Goal: Find specific page/section: Find specific page/section

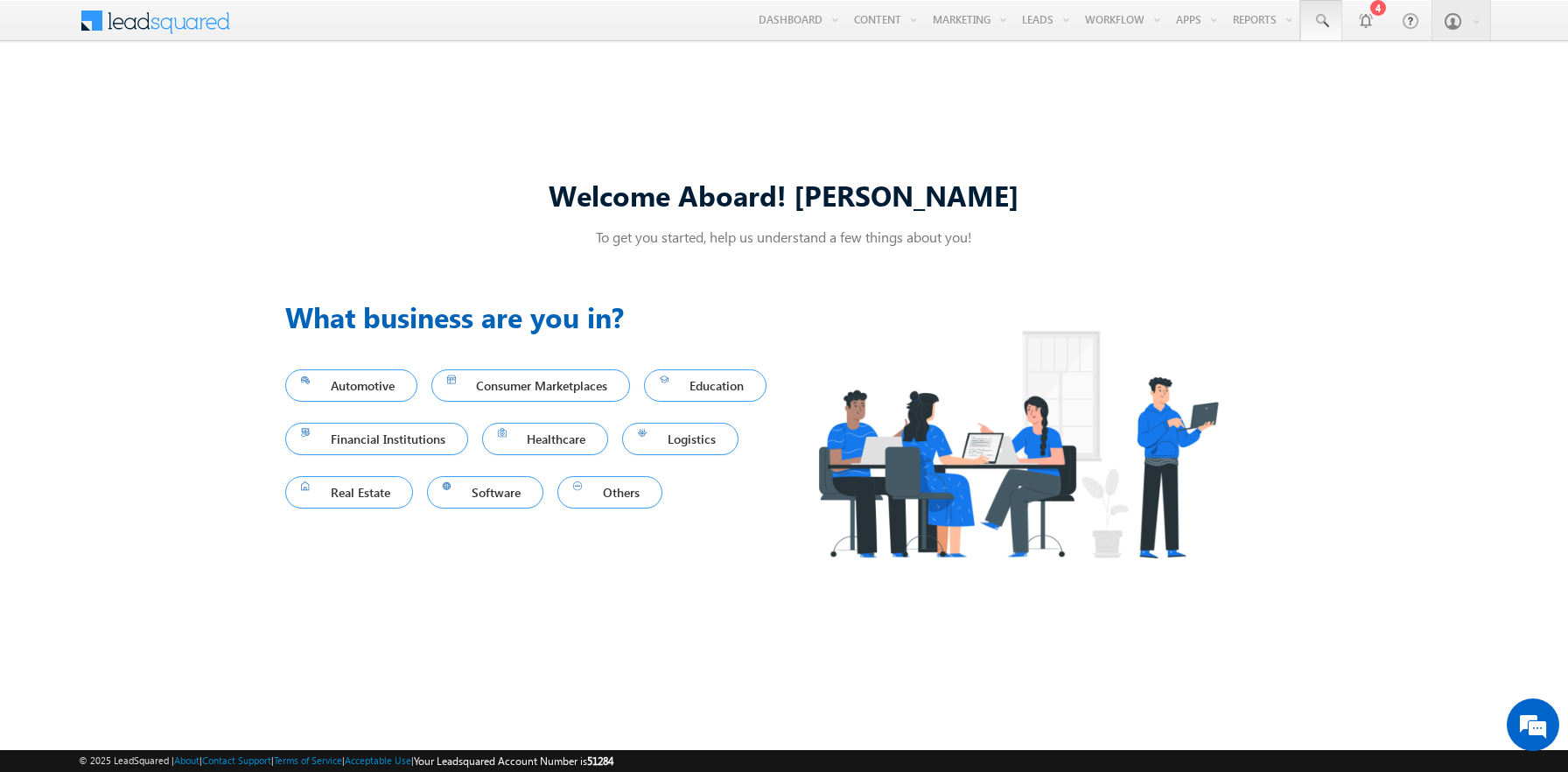
click at [1321, 21] on span at bounding box center [1321, 21] width 18 height 18
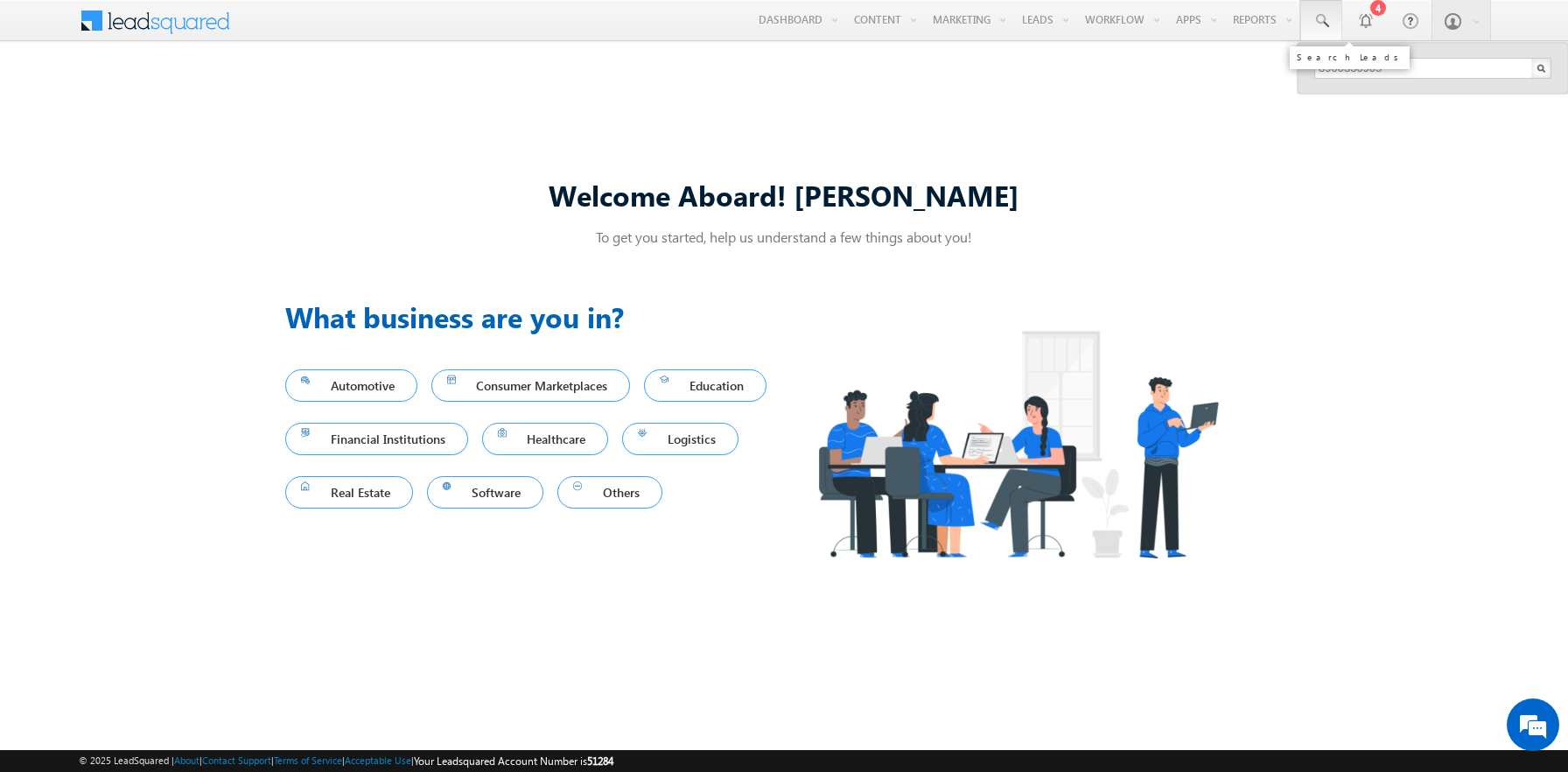
type input "8900330905"
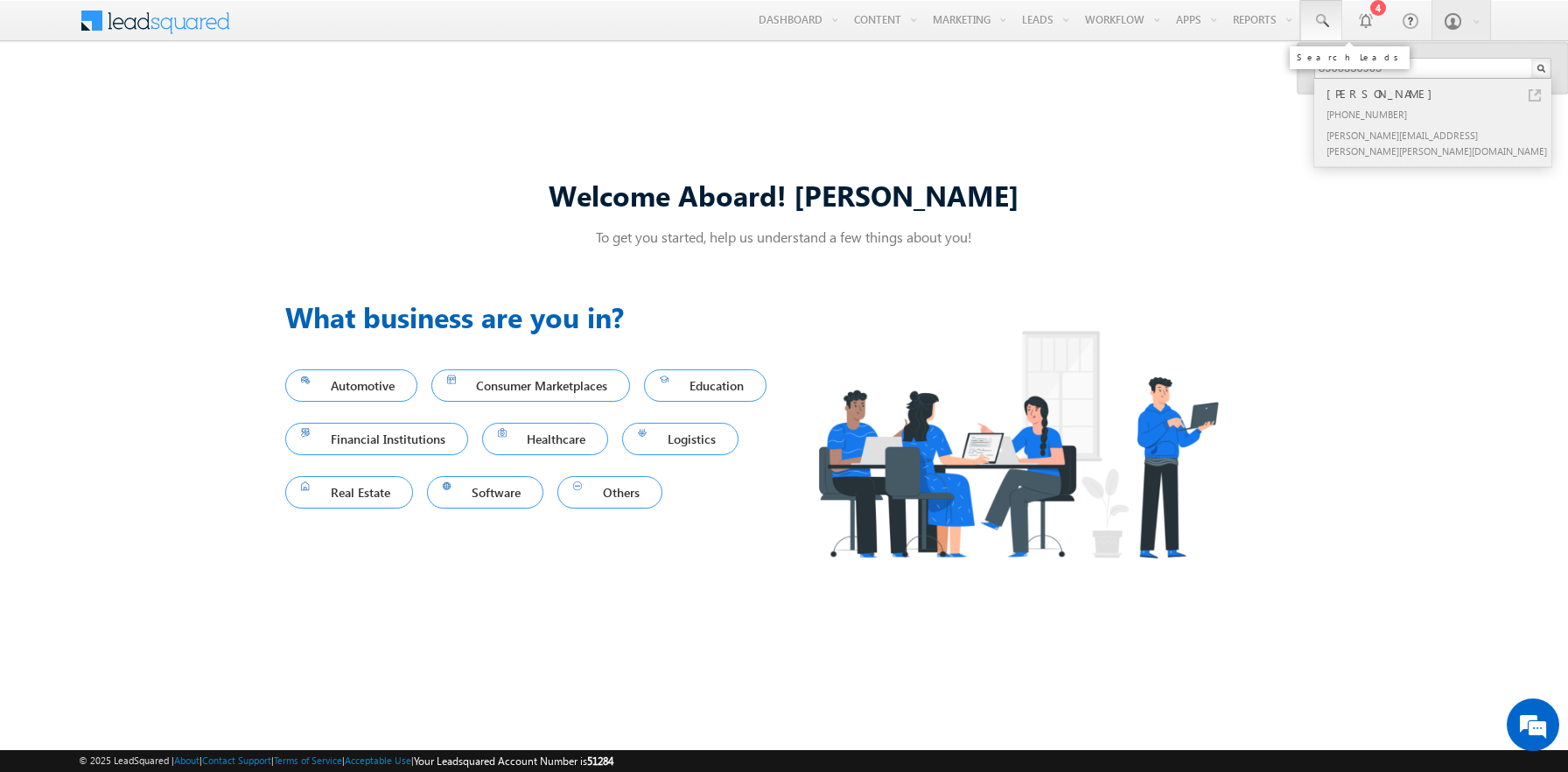
click at [1440, 93] on div "[PERSON_NAME]" at bounding box center [1440, 93] width 235 height 20
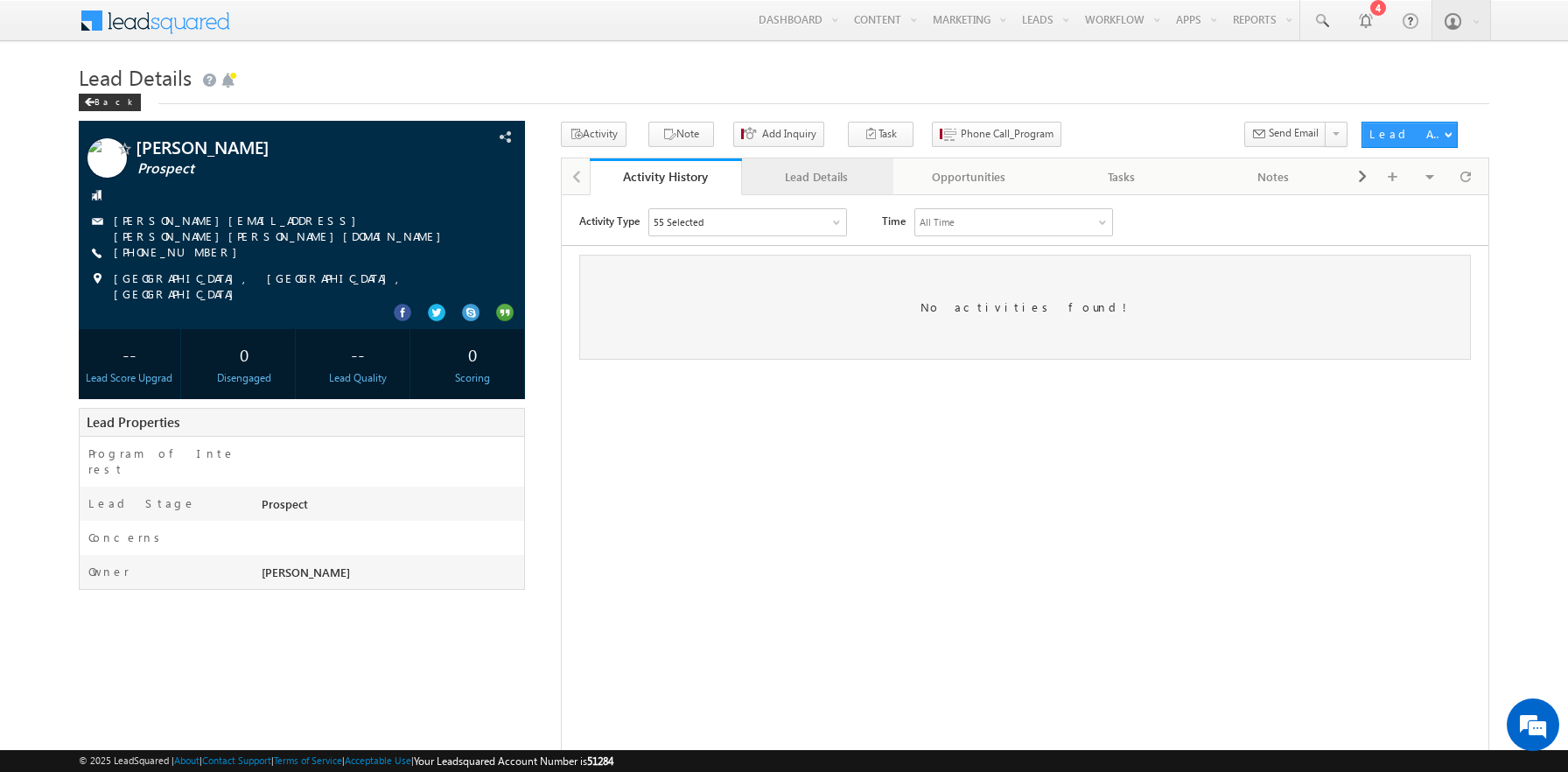
click at [817, 178] on div "Lead Details" at bounding box center [817, 176] width 123 height 21
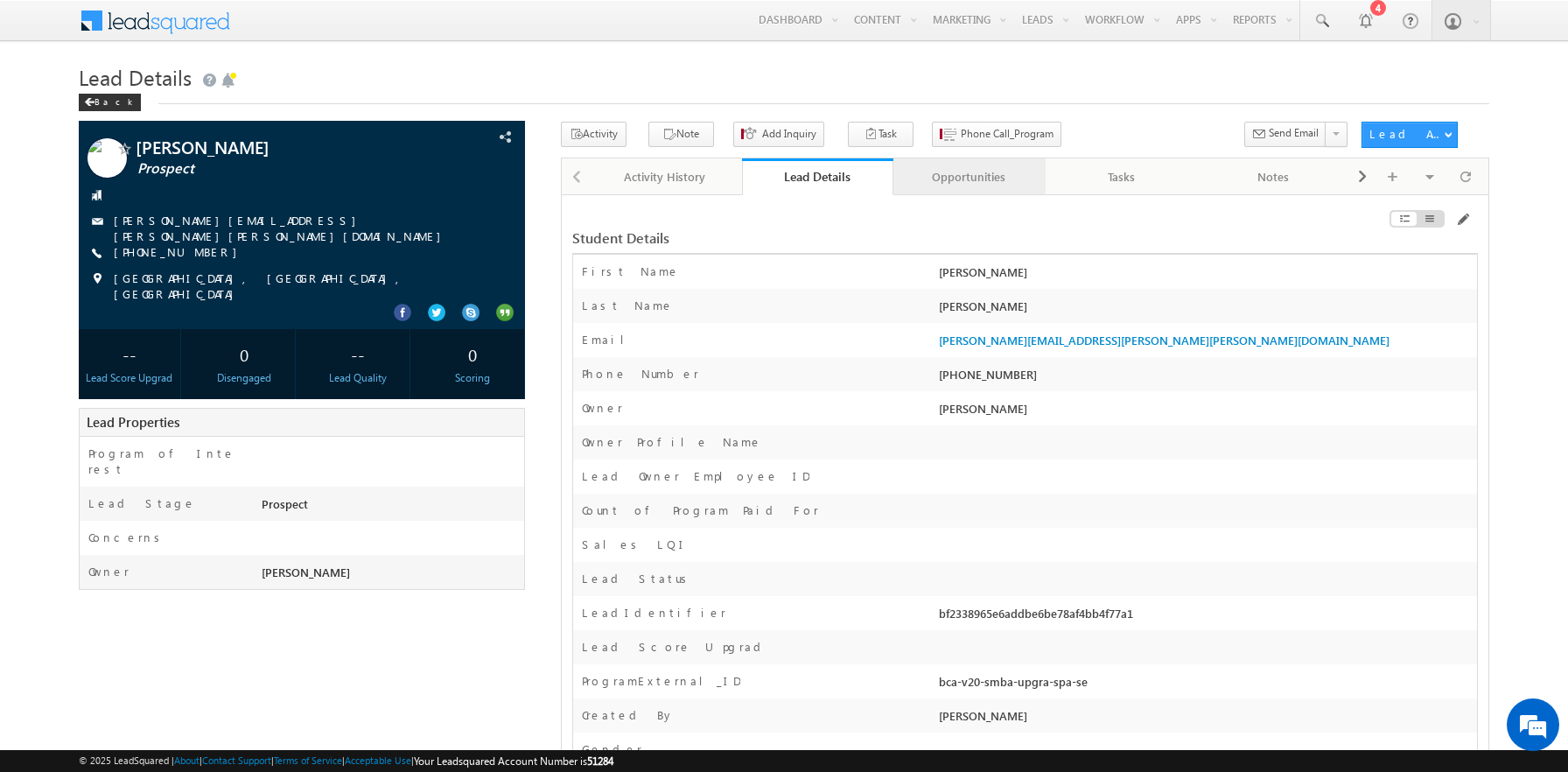
click at [969, 178] on div "Opportunities" at bounding box center [968, 176] width 123 height 21
